Goal: Information Seeking & Learning: Find specific page/section

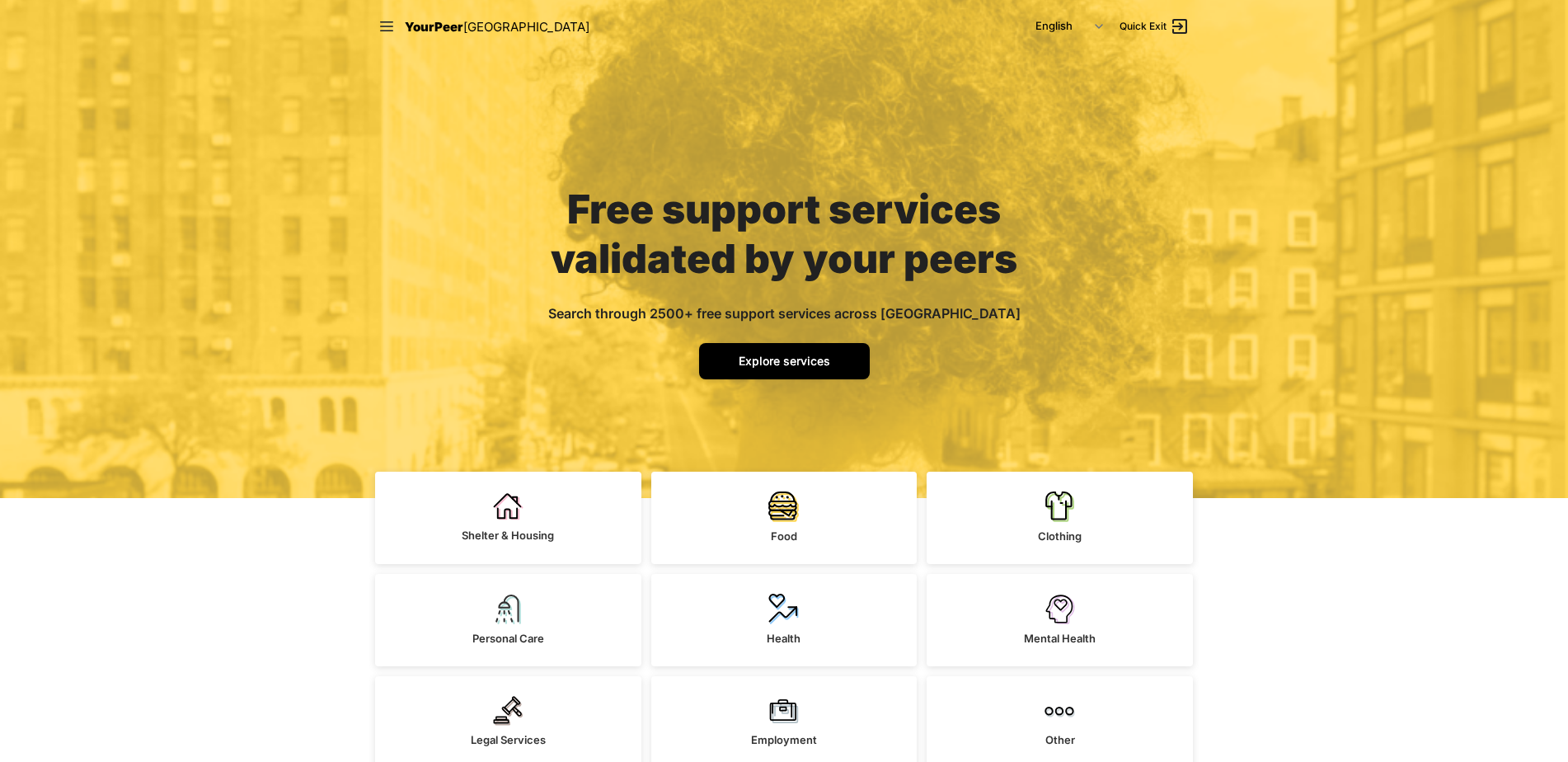
click at [787, 366] on span "Explore services" at bounding box center [784, 361] width 91 height 14
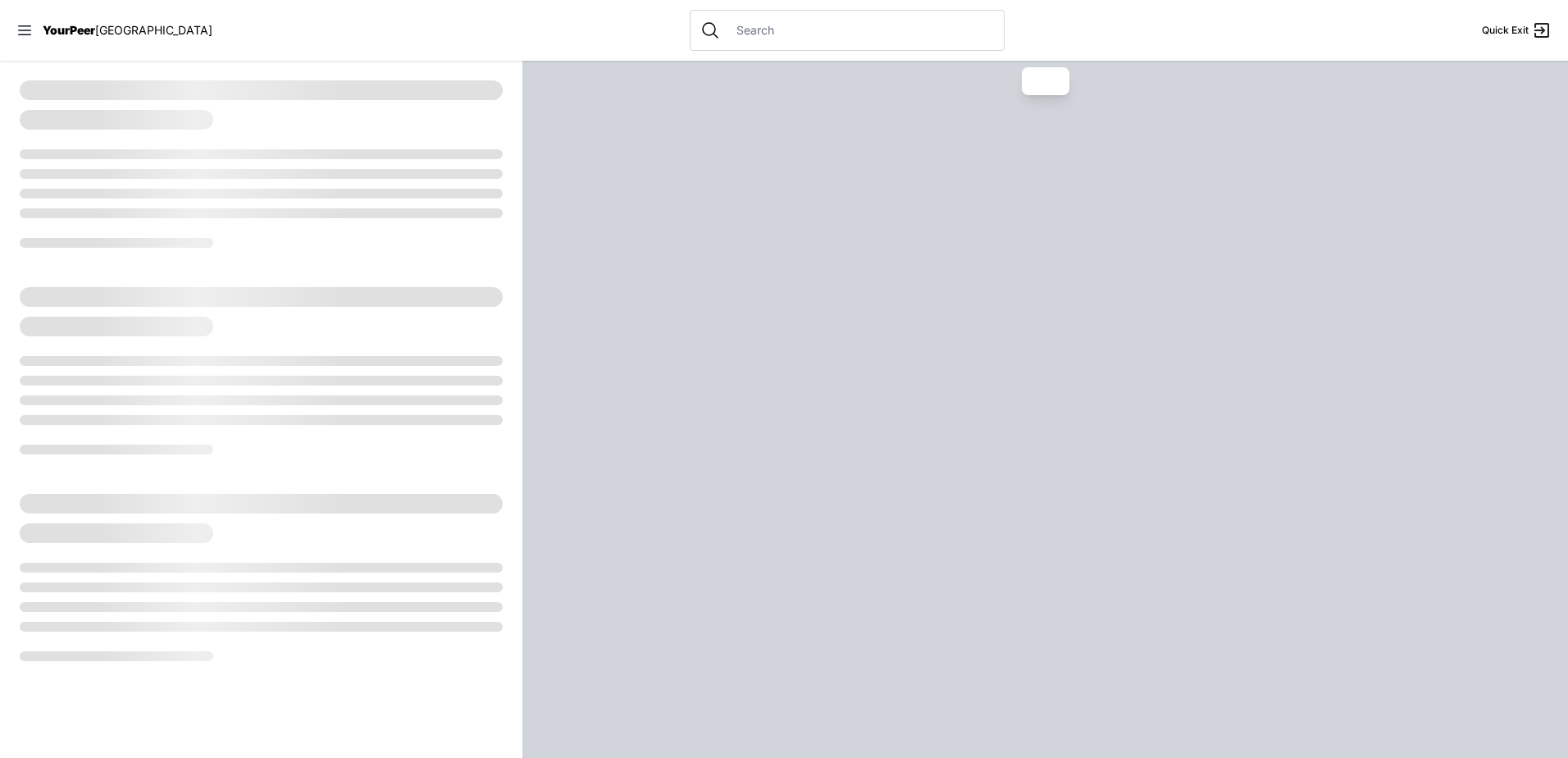
select select "recentlyUpdated"
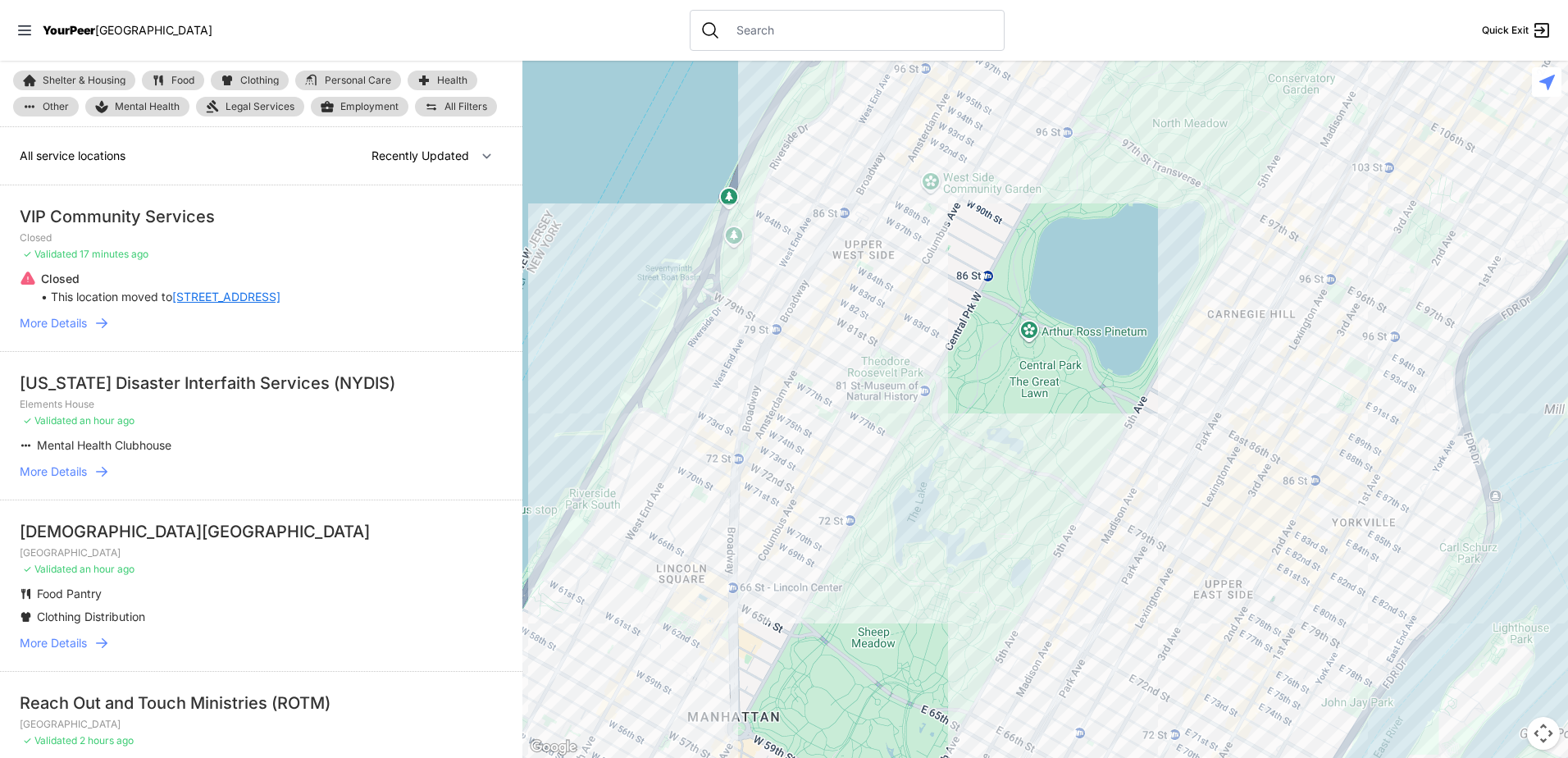
click at [732, 35] on input "text" at bounding box center [859, 29] width 267 height 16
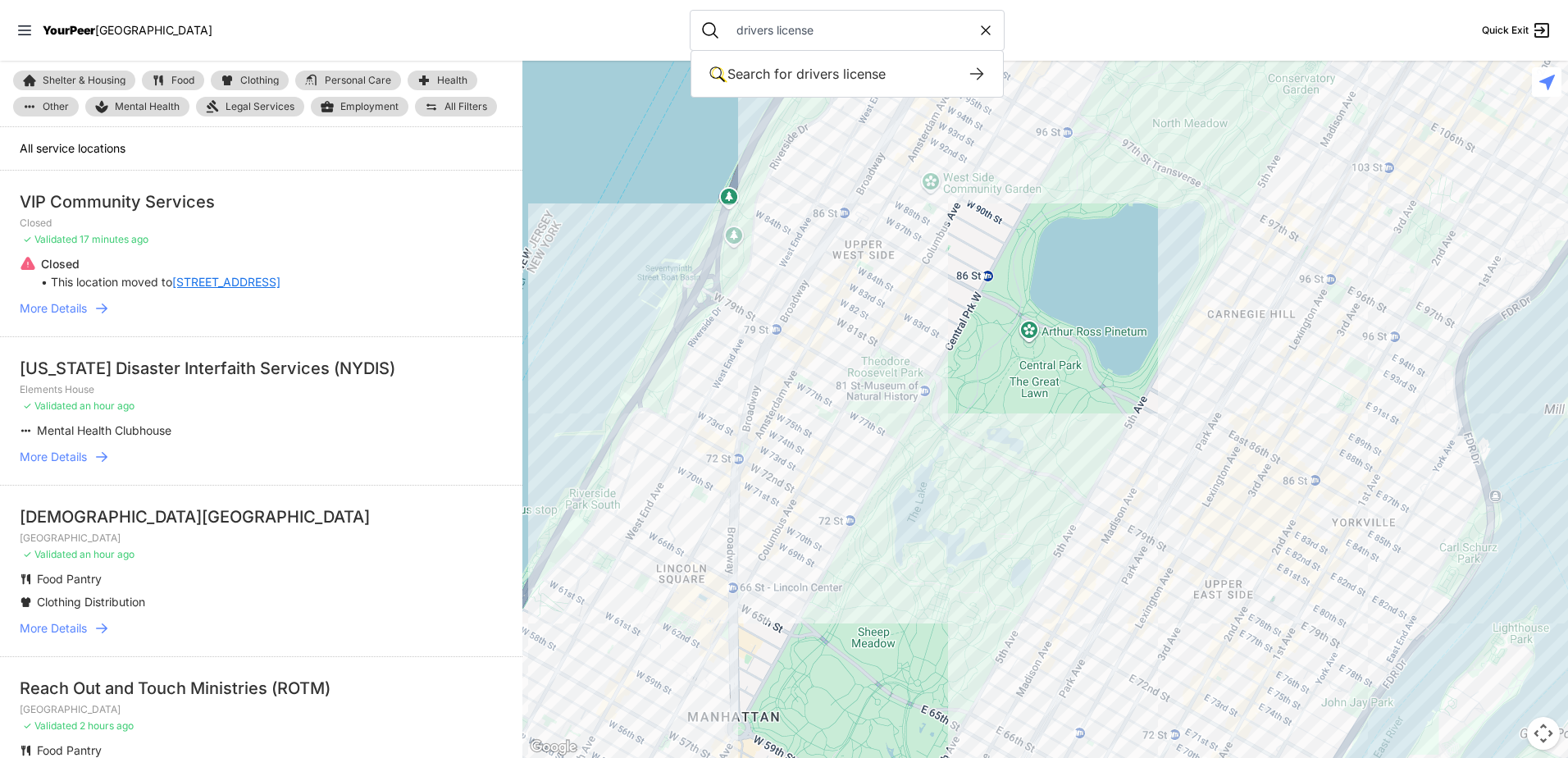
type input "drivers license"
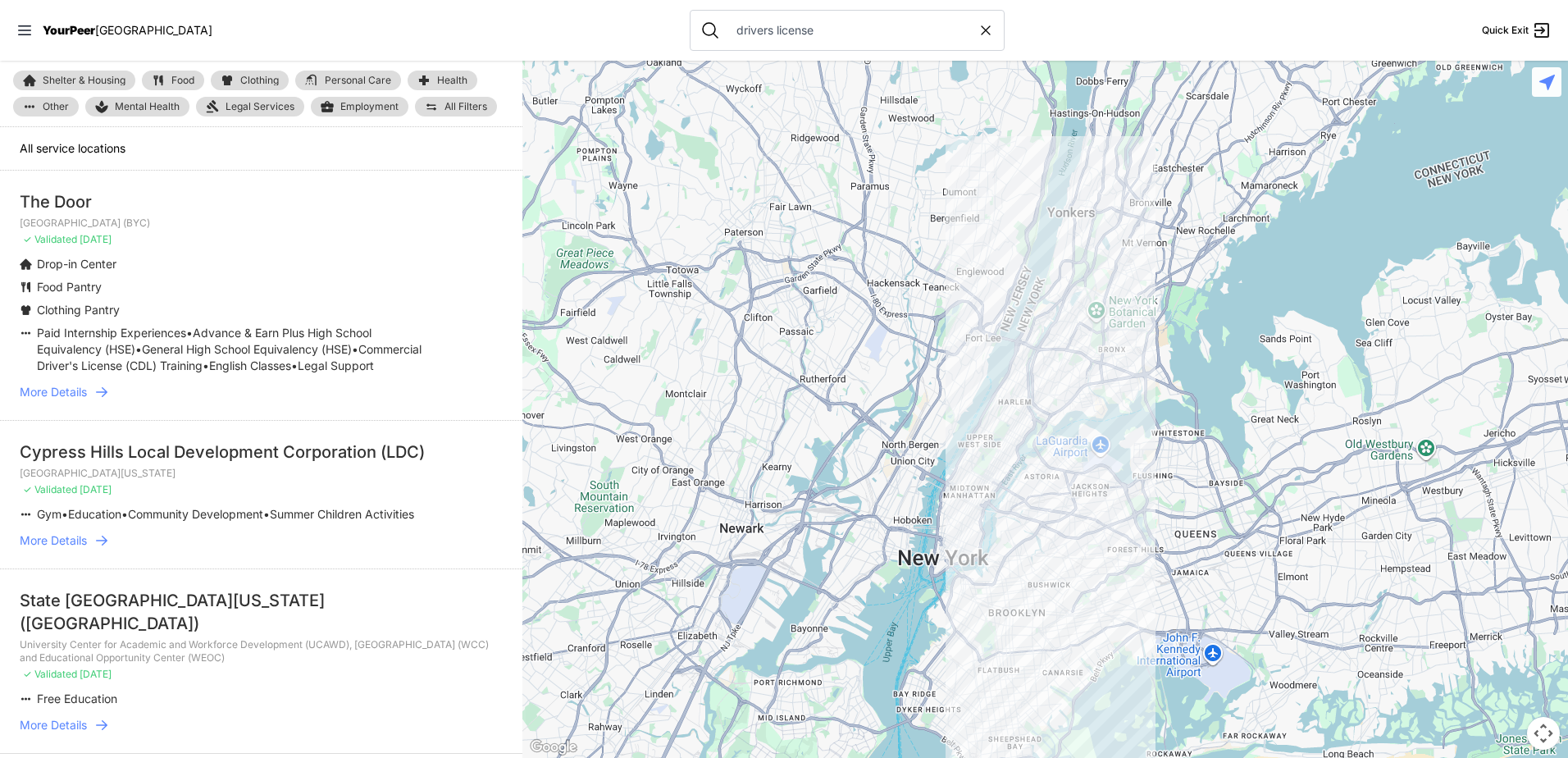
click at [59, 400] on span "More Details" at bounding box center [53, 392] width 67 height 16
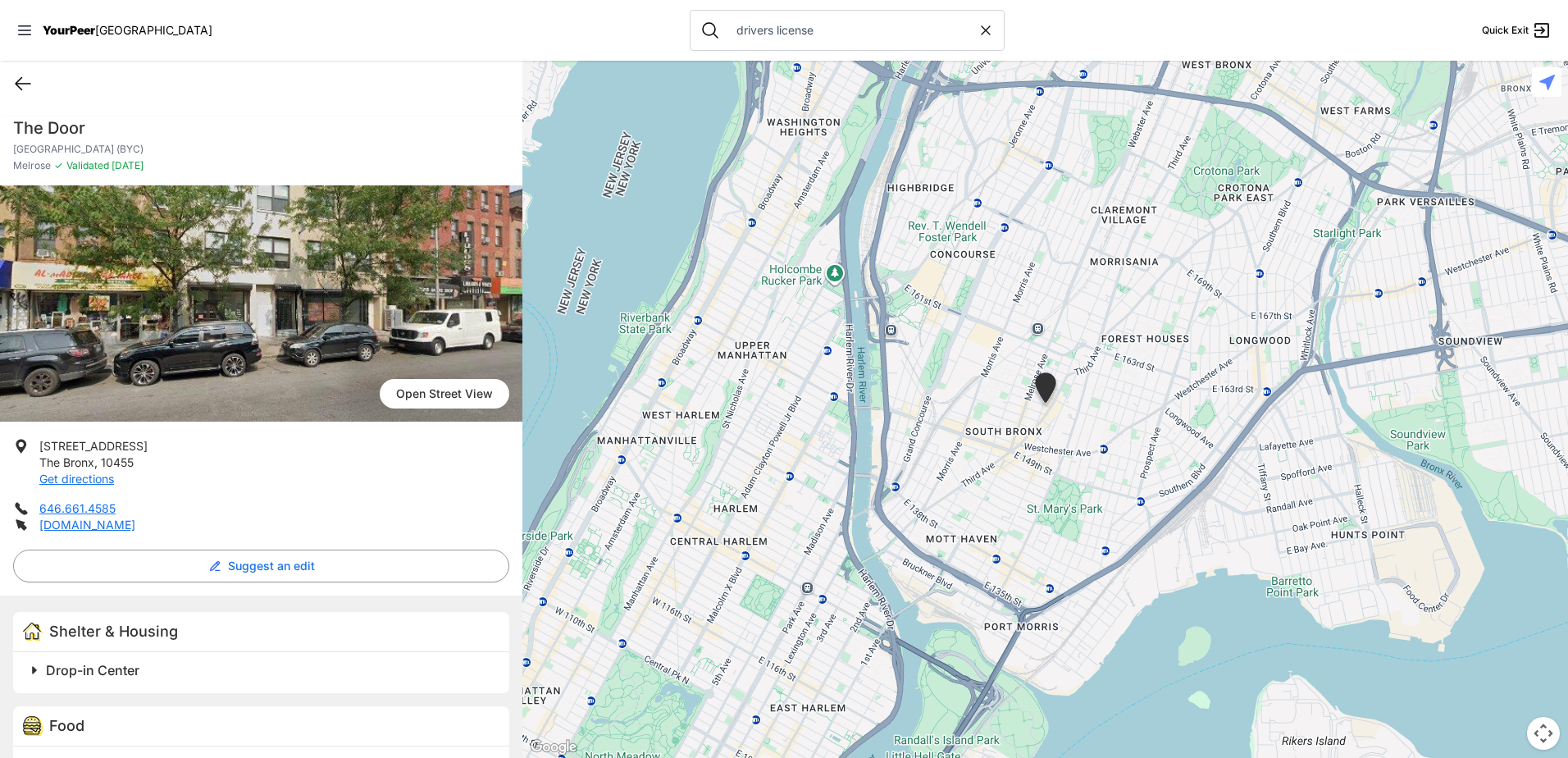
click at [22, 89] on icon at bounding box center [23, 83] width 20 height 20
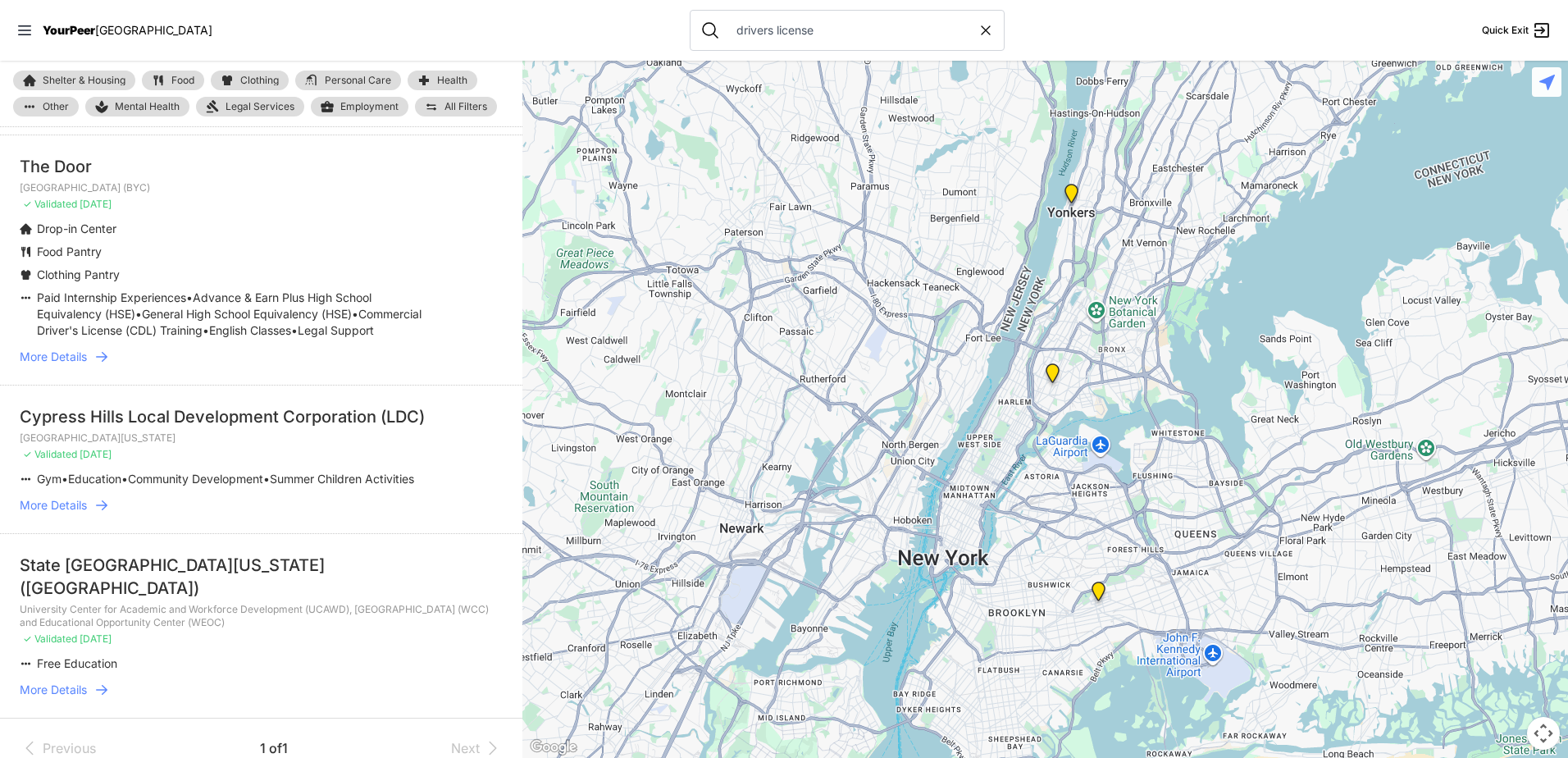
scroll to position [65, 0]
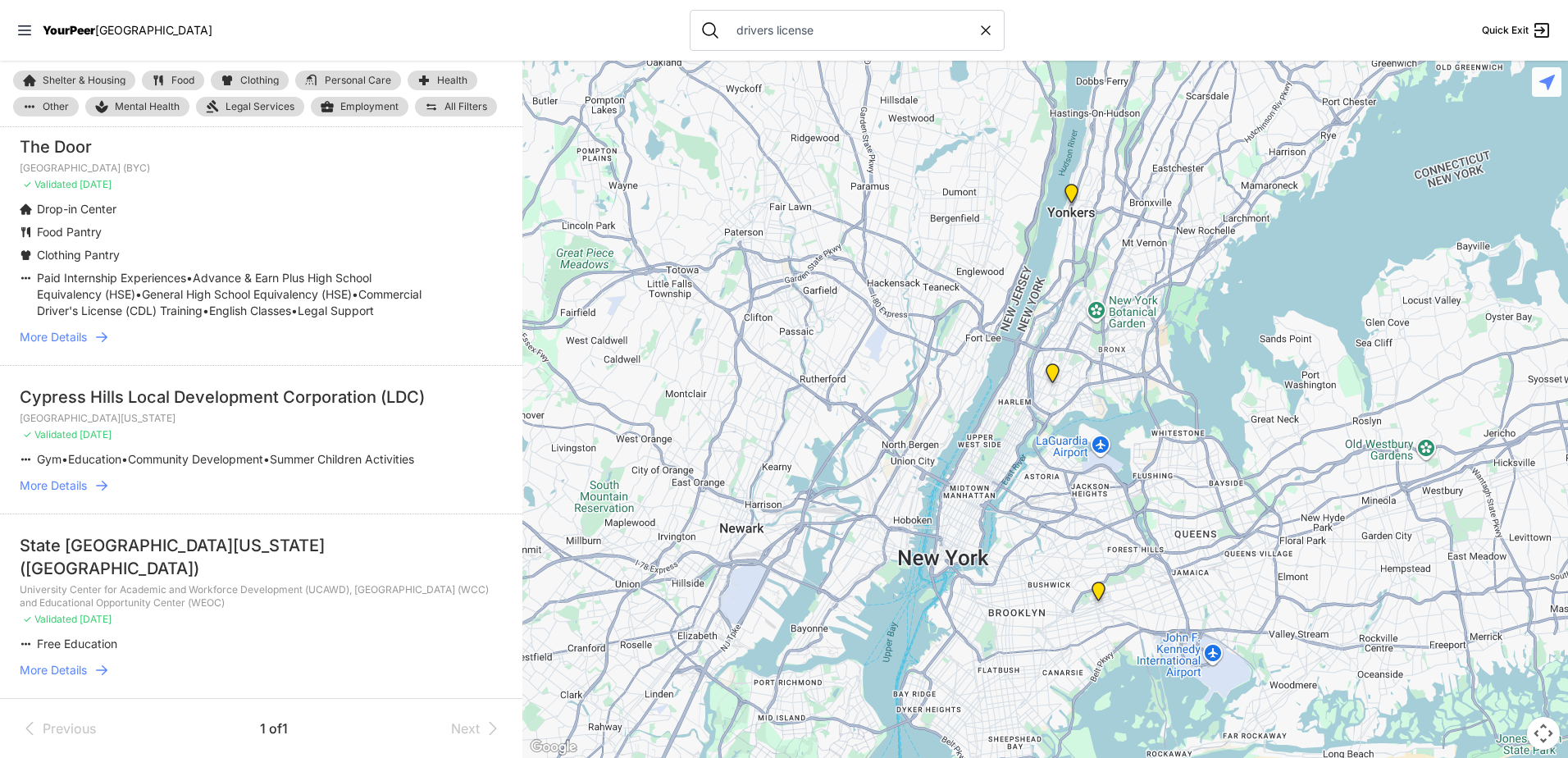
click at [63, 494] on span "More Details" at bounding box center [53, 485] width 67 height 16
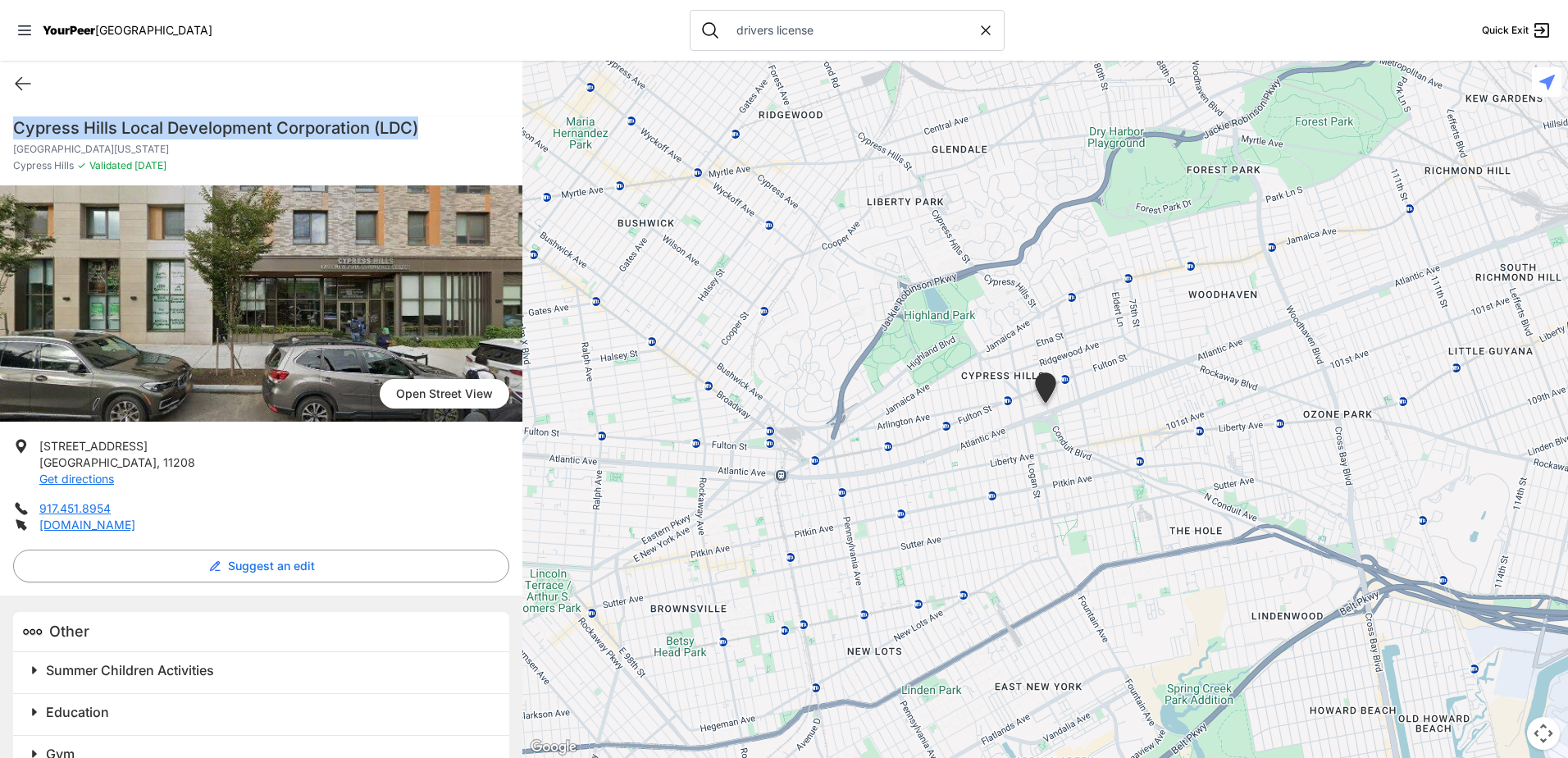
drag, startPoint x: 444, startPoint y: 126, endPoint x: -8, endPoint y: 129, distance: 452.0
click at [0, 129] on html "View map Close panel YourPeer [GEOGRAPHIC_DATA] Quick Exit Single Adult Familie…" at bounding box center [784, 379] width 1568 height 758
drag, startPoint x: -8, startPoint y: 129, endPoint x: 144, endPoint y: 134, distance: 152.1
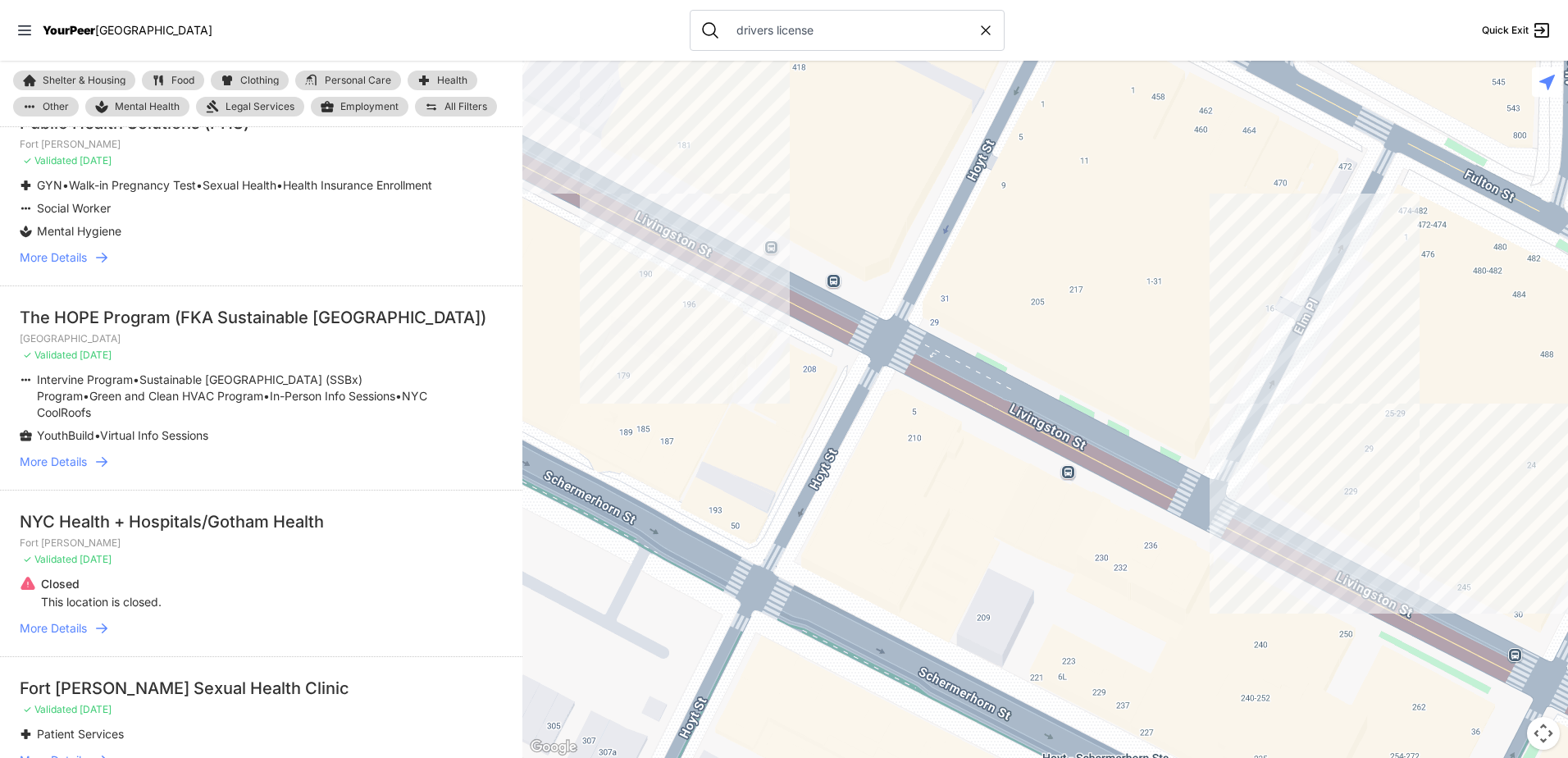
scroll to position [1476, 0]
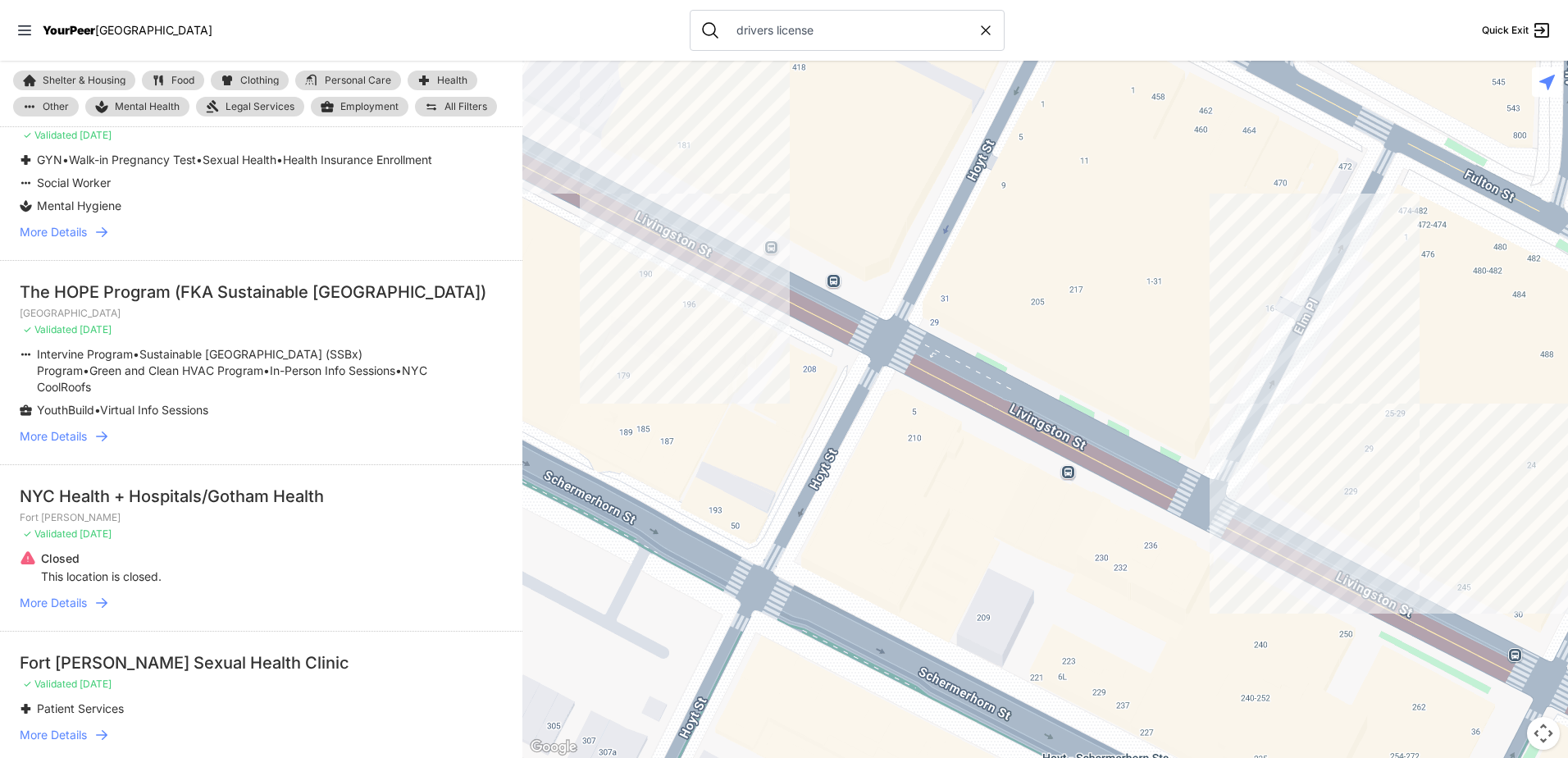
click at [62, 433] on span "More Details" at bounding box center [53, 436] width 67 height 16
